Goal: Information Seeking & Learning: Learn about a topic

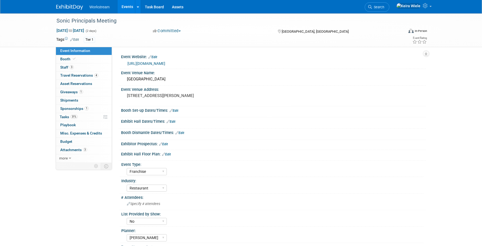
select select "Franchise"
select select "Restaurant"
select select "No"
select select "Tatia Meghdadi"
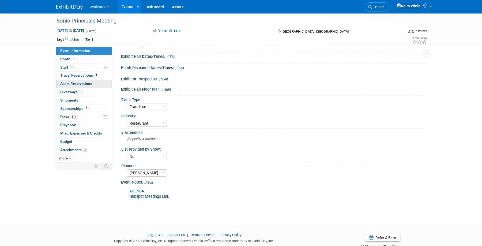
scroll to position [67, 0]
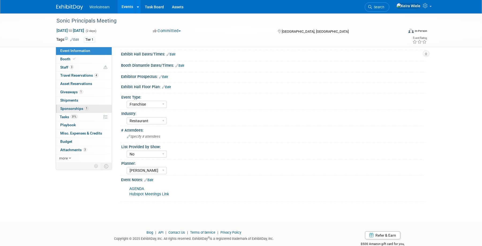
click at [83, 108] on span "Sponsorships 1" at bounding box center [74, 108] width 28 height 4
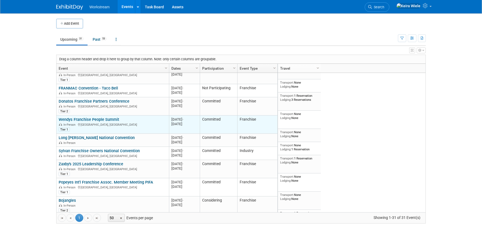
click at [108, 117] on link "Wendys Franchise People Summit" at bounding box center [89, 119] width 60 height 5
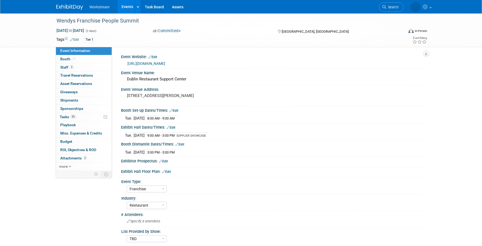
select select "Franchise"
select select "Restaurant"
select select "TBD"
select select "[PERSON_NAME]"
click at [78, 108] on span "Sponsorships 0" at bounding box center [71, 108] width 23 height 4
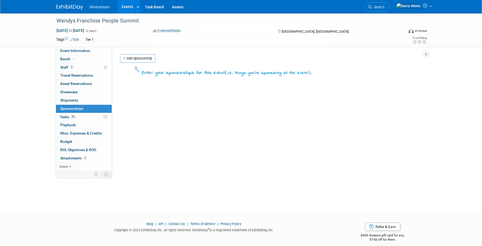
click at [165, 95] on div "Event Website: Edit [URL][DOMAIN_NAME] Event Venue Name: [GEOGRAPHIC_DATA] Rest…" at bounding box center [269, 109] width 314 height 124
click at [79, 158] on span "Attachments 2" at bounding box center [73, 158] width 27 height 4
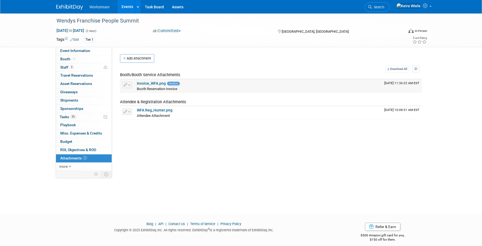
click at [156, 85] on link "Invoice_WFA.png" at bounding box center [151, 83] width 29 height 4
click at [166, 111] on link "WFA Reg_Hunter.png" at bounding box center [155, 110] width 36 height 4
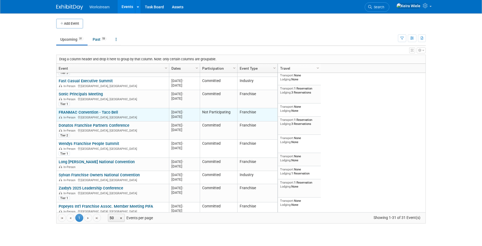
scroll to position [57, 0]
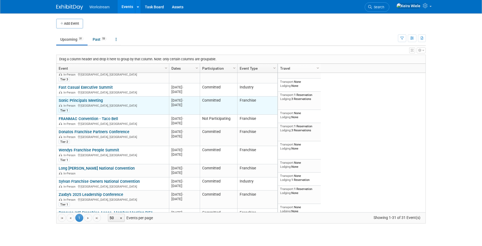
click at [94, 98] on link "Sonic Principals Meeting" at bounding box center [81, 100] width 44 height 5
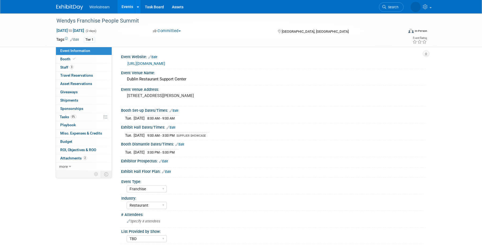
select select "Franchise"
select select "Restaurant"
select select "TBD"
select select "[PERSON_NAME]"
click at [187, 61] on div "https://na.eventscloud.com/website/87694/home/" at bounding box center [274, 63] width 294 height 6
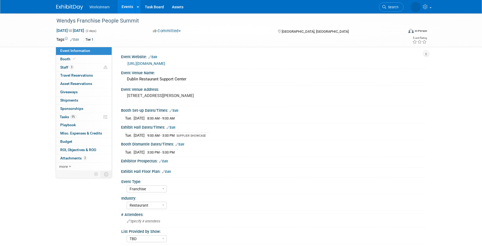
click at [165, 62] on link "https://na.eventscloud.com/website/87694/home/" at bounding box center [146, 63] width 38 height 4
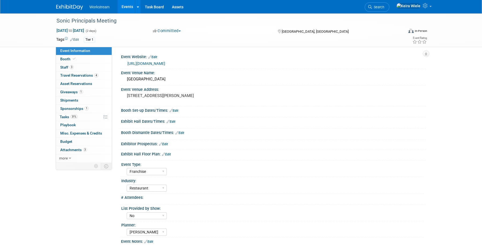
select select "Franchise"
select select "Restaurant"
select select "No"
select select "[PERSON_NAME]"
click at [165, 64] on link "[URL][DOMAIN_NAME]" at bounding box center [146, 63] width 38 height 4
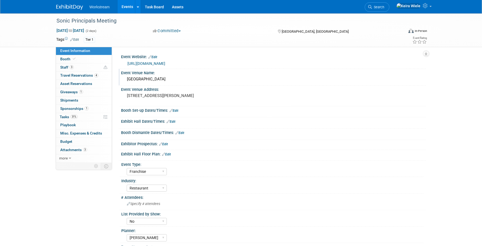
click at [148, 80] on div "Omni Nashville Hotel" at bounding box center [273, 79] width 296 height 8
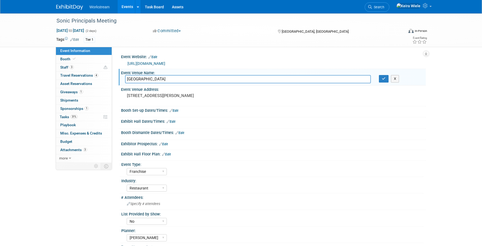
click at [148, 80] on input "Omni Nashville Hotel" at bounding box center [248, 79] width 246 height 8
click at [244, 69] on div "Event Venue Name:" at bounding box center [273, 72] width 304 height 7
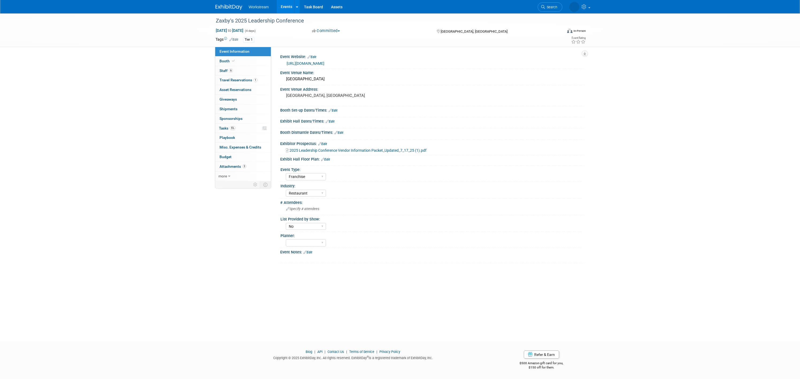
select select "Franchise"
select select "Restaurant"
select select "No"
select select "Franchise"
select select "Restaurant"
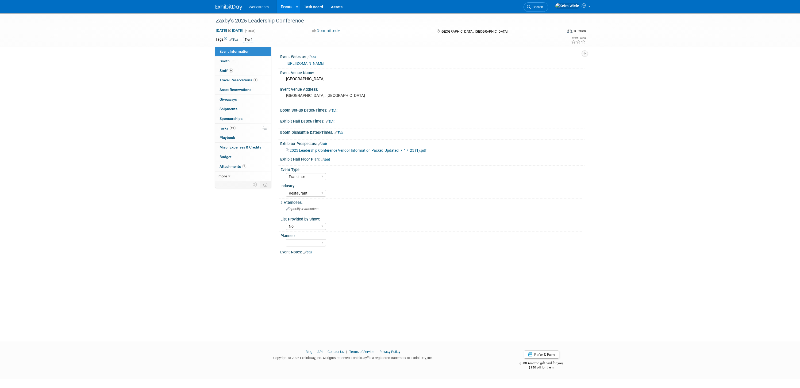
select select "No"
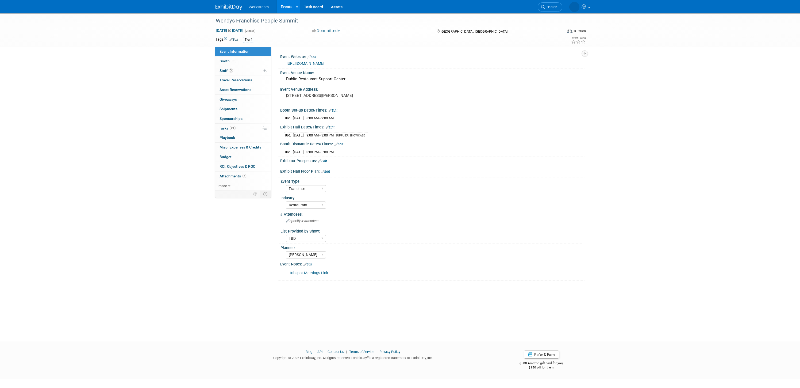
select select "Franchise"
select select "Restaurant"
select select "TBD"
select select "[PERSON_NAME]"
click at [291, 7] on link "Events" at bounding box center [287, 6] width 20 height 13
